Goal: Navigation & Orientation: Find specific page/section

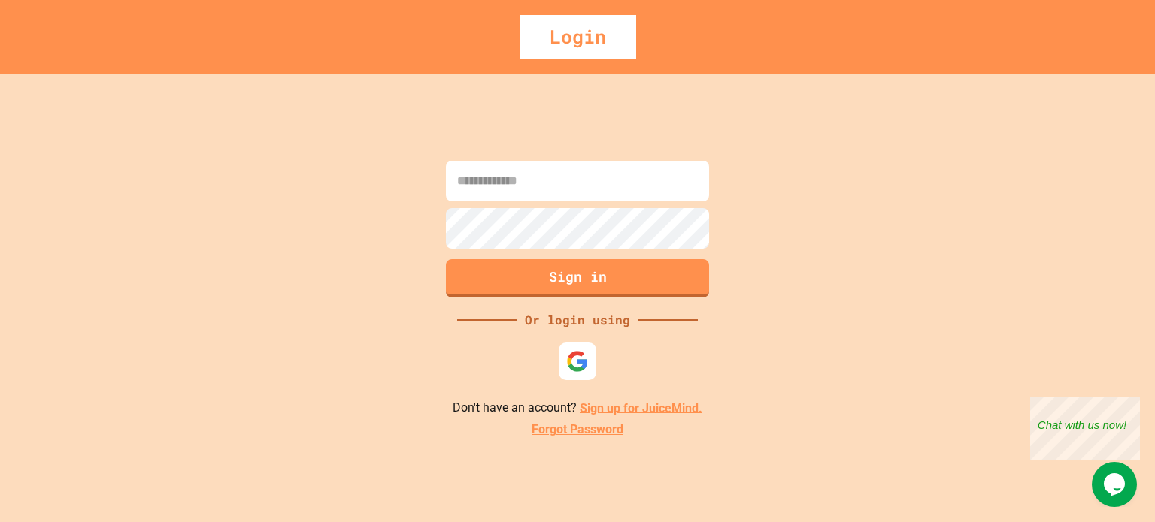
click at [571, 178] on input at bounding box center [577, 181] width 263 height 41
type input "**********"
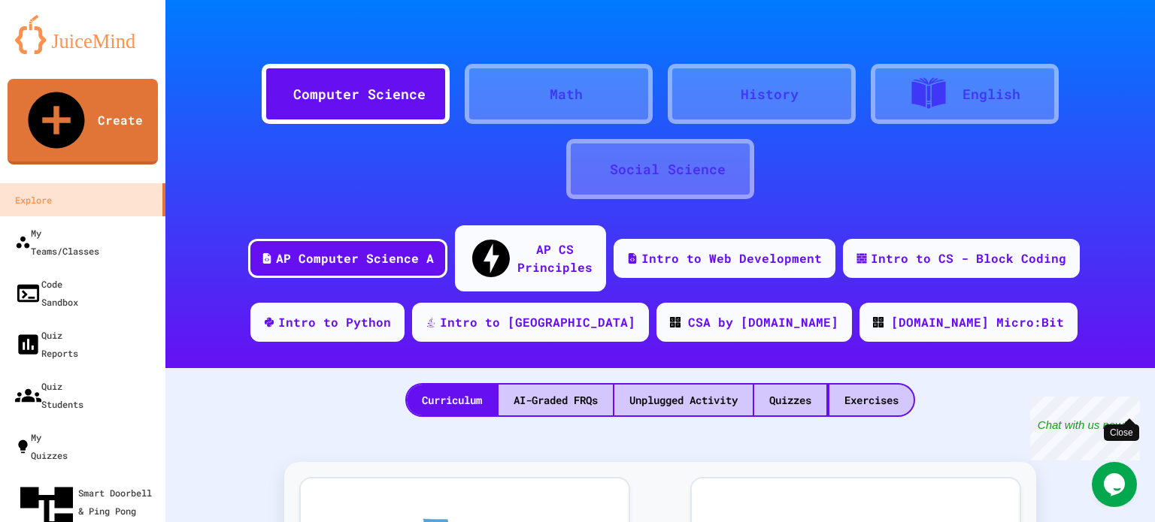
click at [1130, 405] on div "Close" at bounding box center [1128, 406] width 19 height 19
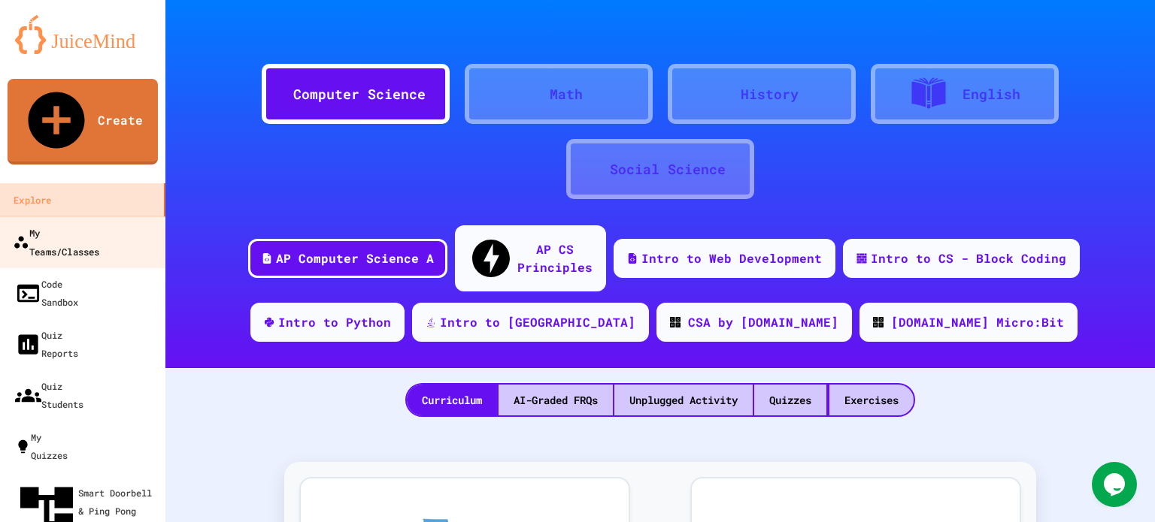
click at [86, 223] on div "My Teams/Classes" at bounding box center [56, 241] width 86 height 37
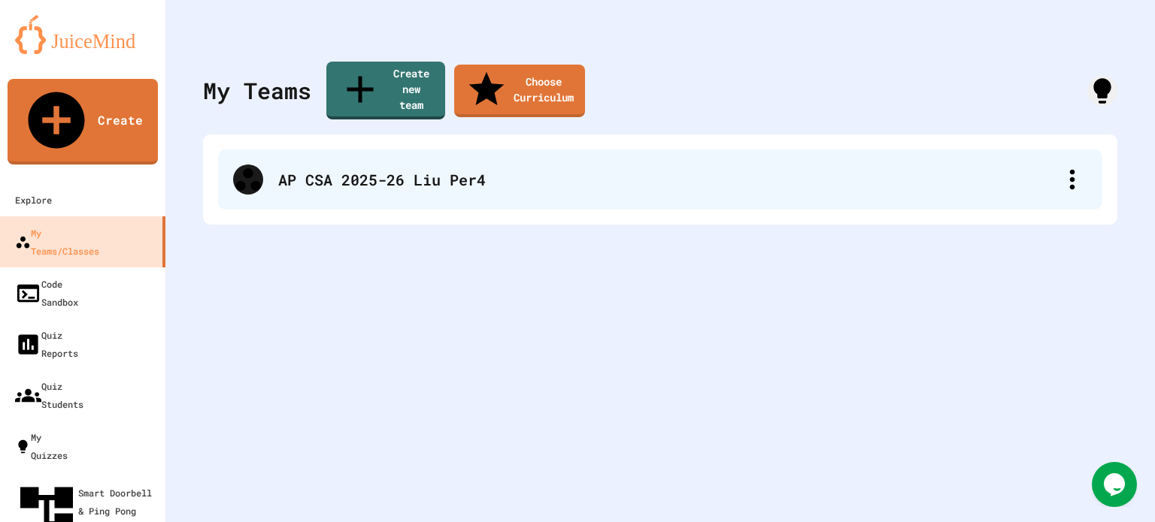
click at [380, 168] on div "AP CSA 2025-26 Liu Per4" at bounding box center [667, 179] width 779 height 23
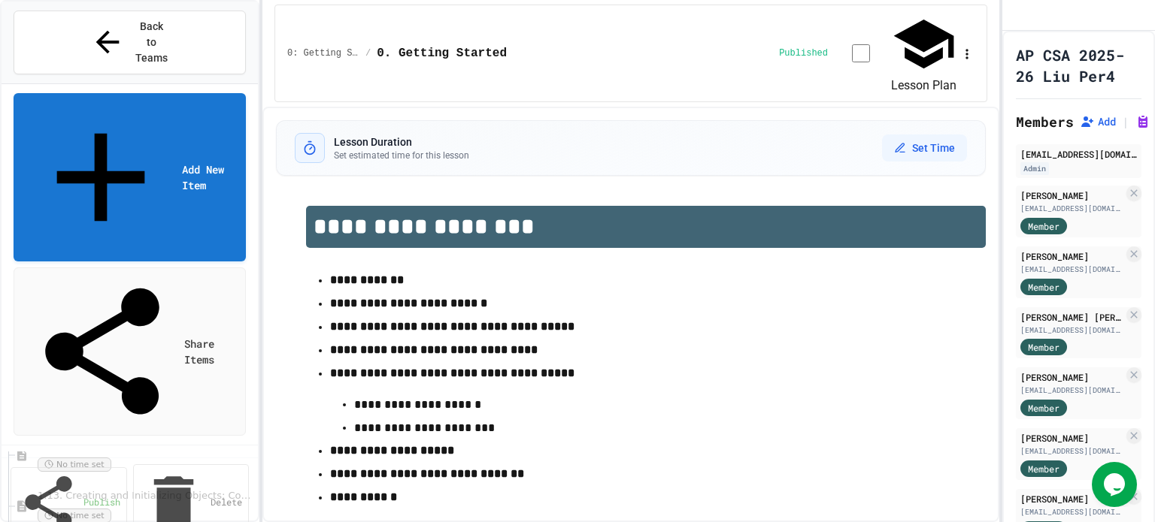
scroll to position [876, 0]
